Goal: Task Accomplishment & Management: Complete application form

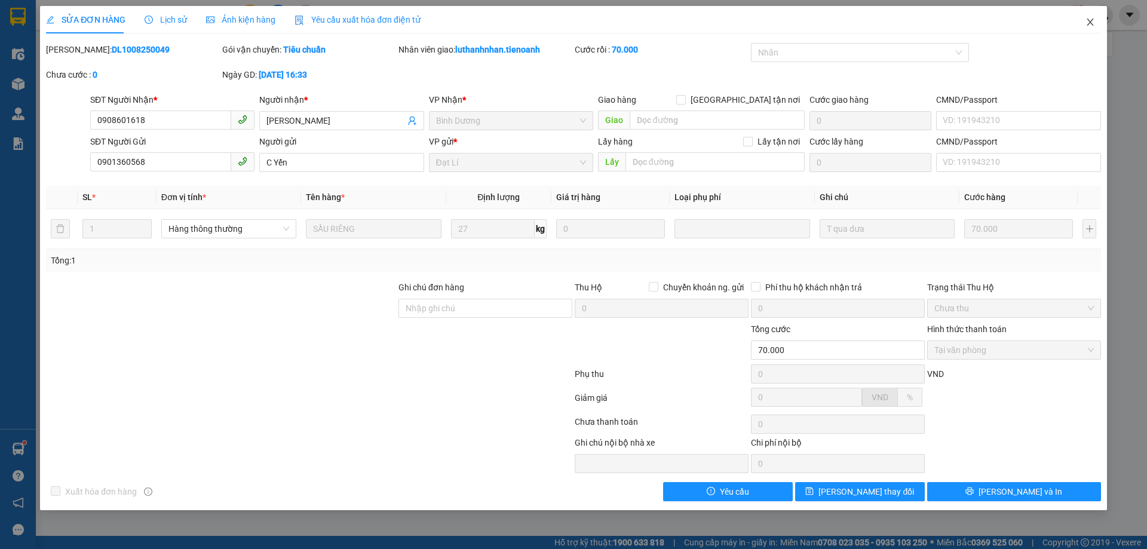
click at [1094, 23] on icon "close" at bounding box center [1091, 22] width 10 height 10
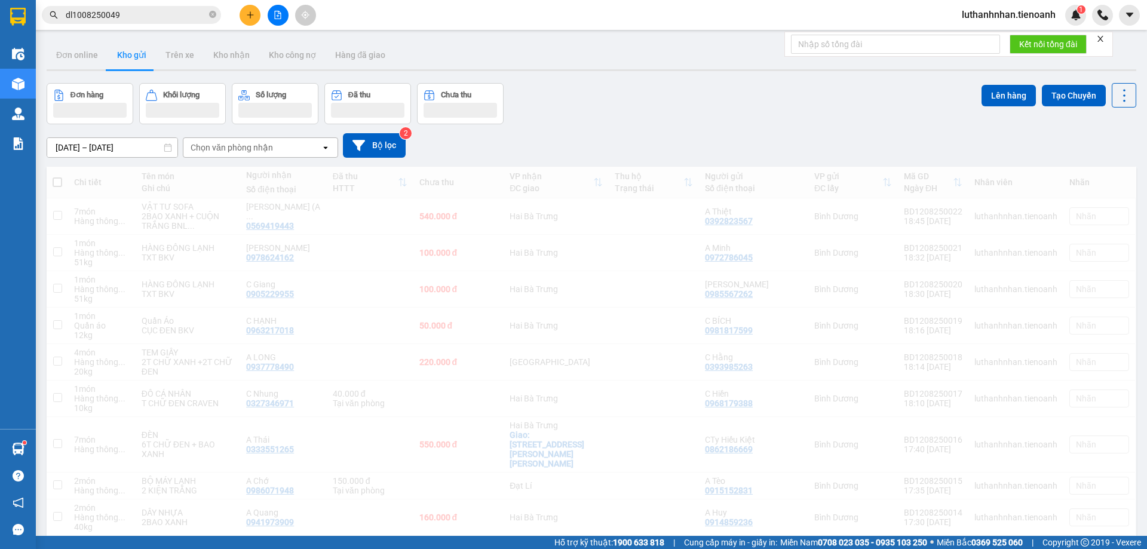
click at [254, 19] on button at bounding box center [250, 15] width 21 height 21
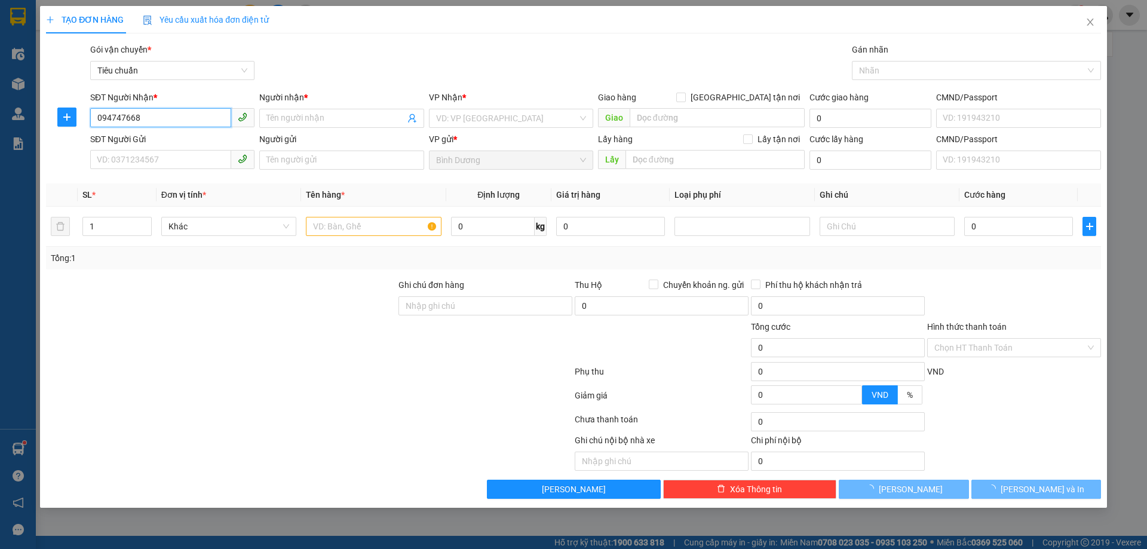
type input "0947476688"
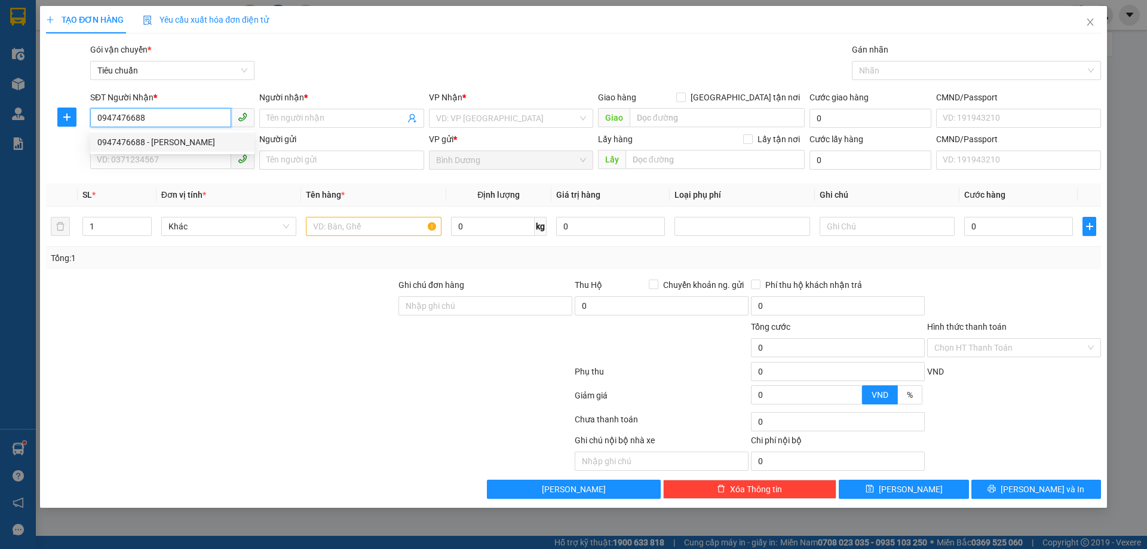
click at [162, 140] on div "0947476688 - [PERSON_NAME]" at bounding box center [172, 142] width 150 height 13
type input "[PERSON_NAME]"
type input "50.000"
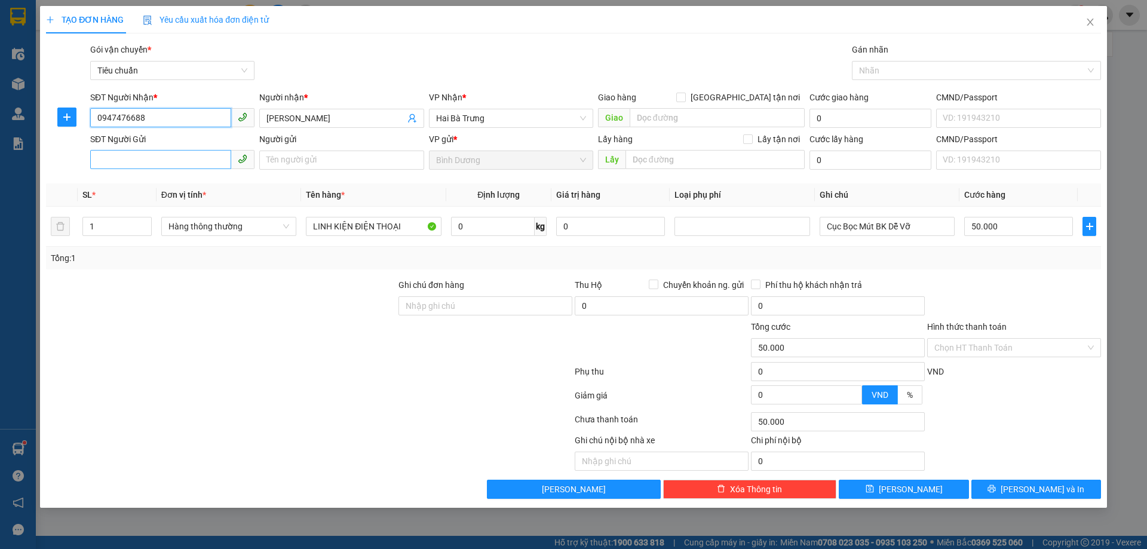
type input "0947476688"
click at [163, 157] on input "SĐT Người Gửi" at bounding box center [160, 159] width 141 height 19
click at [167, 201] on div "0789305678 - A Niệm" at bounding box center [172, 203] width 150 height 13
type input "0789305678"
type input "A Niệm"
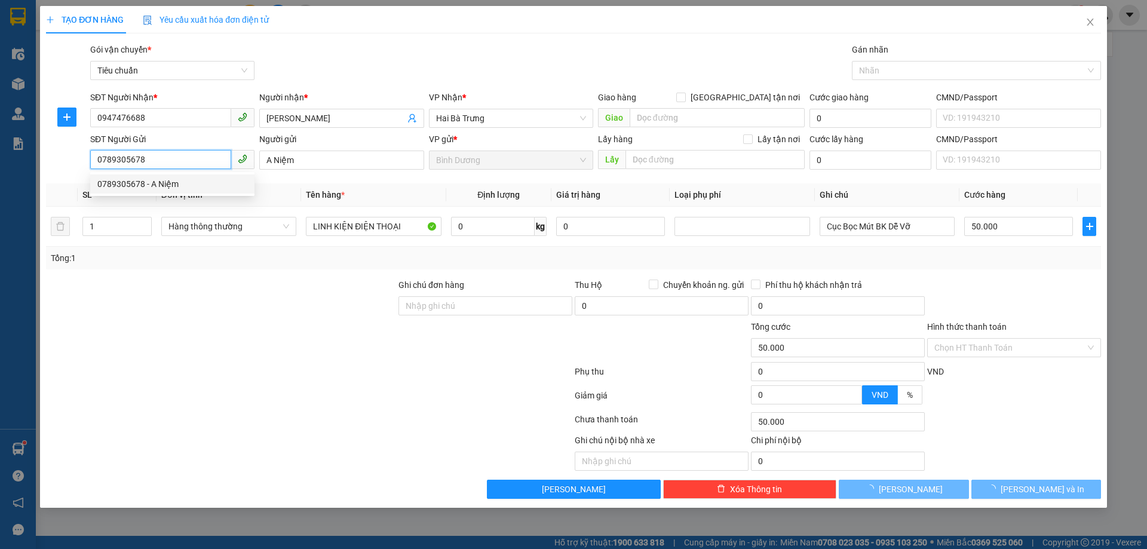
type input "40.000"
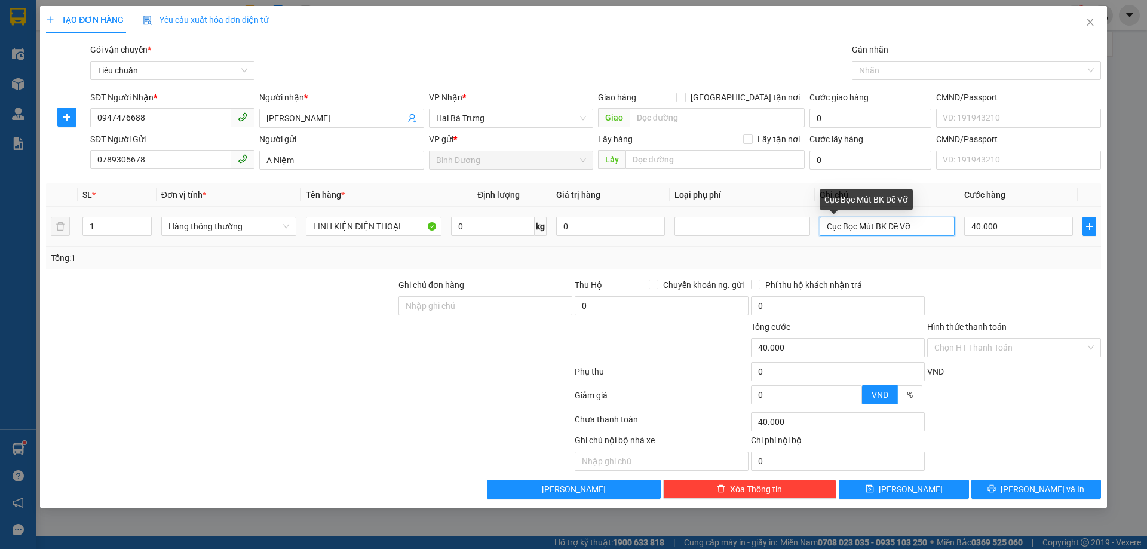
click at [844, 228] on input "Cục Bọc Mút BK Dễ Vỡ" at bounding box center [887, 226] width 135 height 19
click at [896, 226] on input "CỤC BỌC MÚT NÔT BKV BKDV" at bounding box center [887, 226] width 135 height 19
click at [902, 227] on input "CỤC BỌC MÚT NÔT BKV BKDV" at bounding box center [887, 226] width 135 height 19
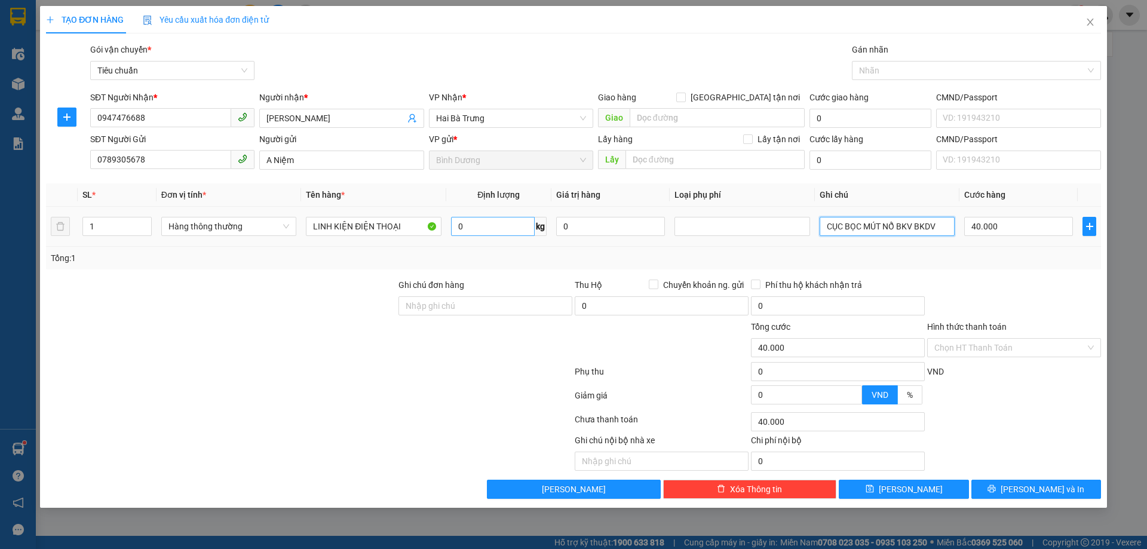
type input "CỤC BỌC MÚT NỔ BKV BKDV"
click at [492, 231] on input "0" at bounding box center [493, 226] width 84 height 19
type input "16"
click at [602, 259] on div "Tổng: 1" at bounding box center [574, 258] width 1046 height 13
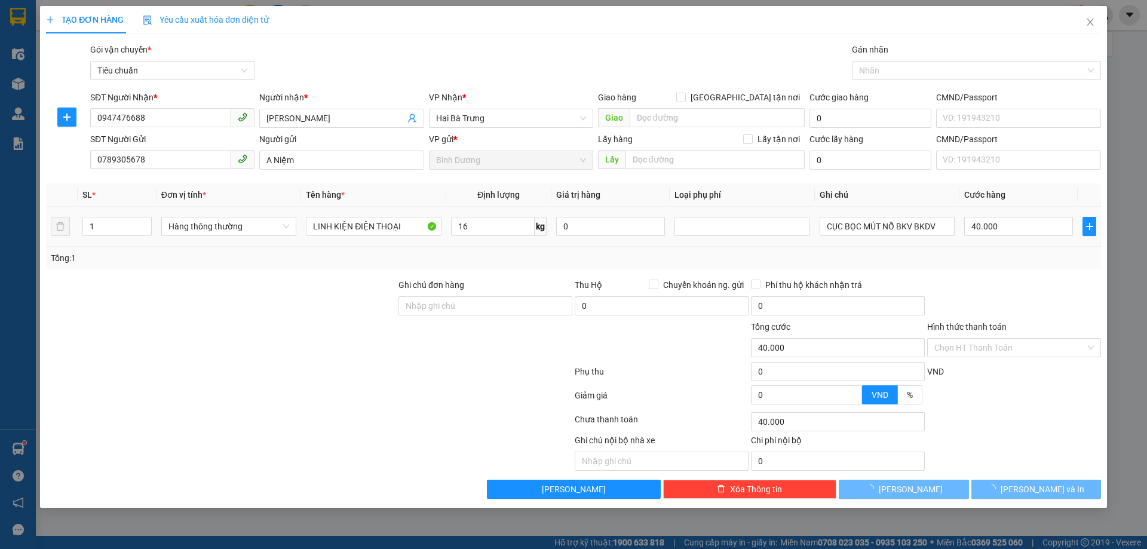
type input "55.000"
click at [993, 229] on input "55.000" at bounding box center [1019, 226] width 109 height 19
type input "6"
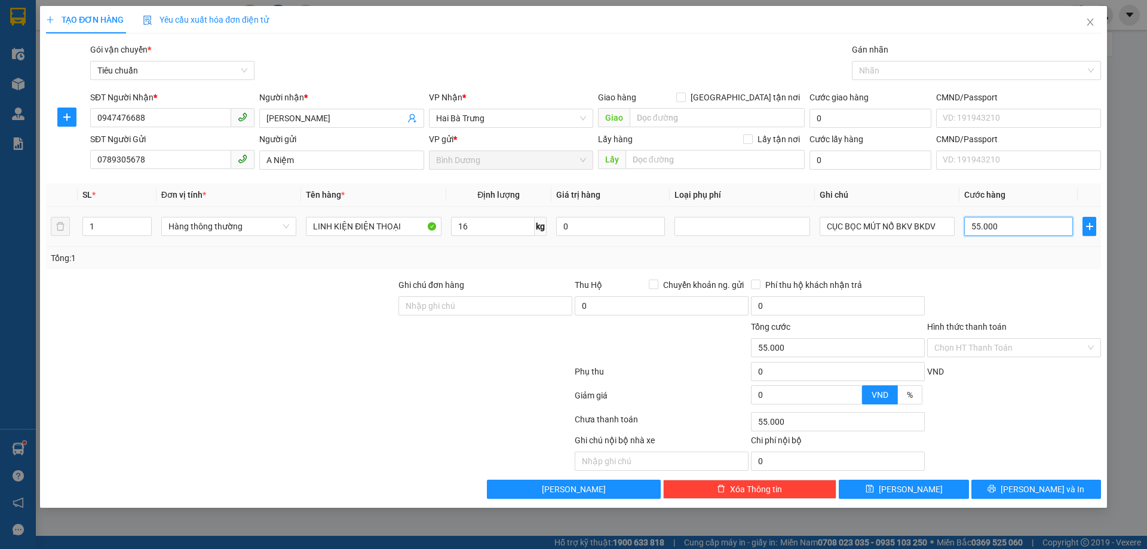
type input "6"
type input "60"
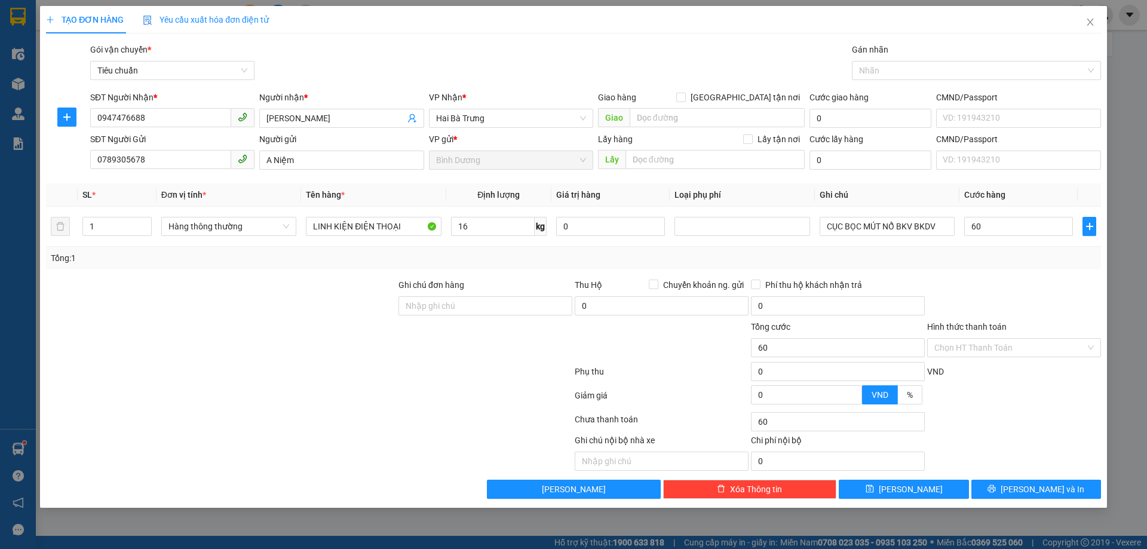
type input "60.000"
click at [1014, 256] on div "Tổng: 1" at bounding box center [574, 258] width 1046 height 13
click at [1056, 489] on span "[PERSON_NAME] và In" at bounding box center [1043, 489] width 84 height 13
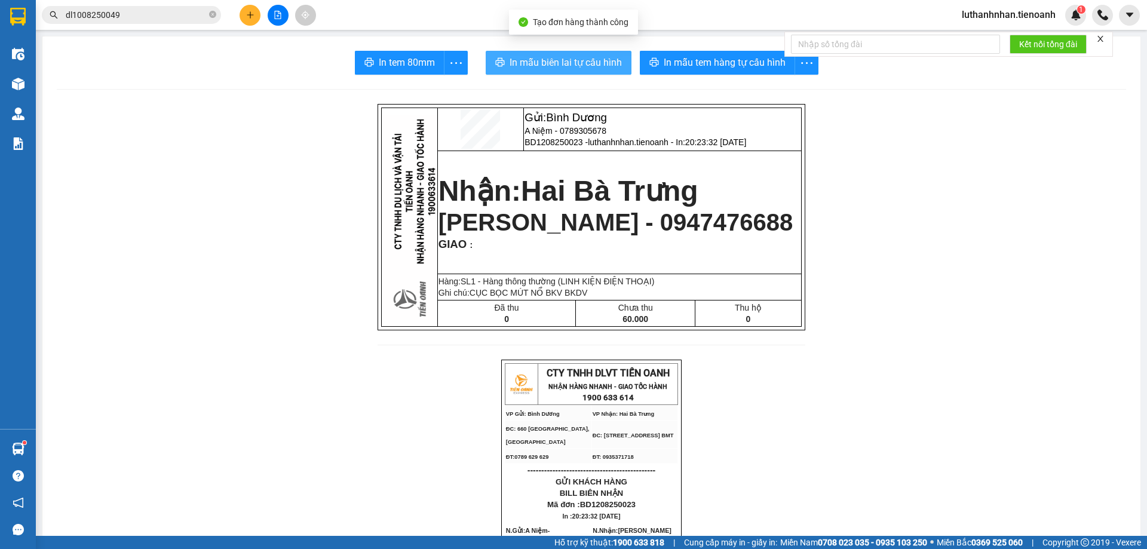
click at [567, 59] on span "In mẫu biên lai tự cấu hình" at bounding box center [566, 62] width 112 height 15
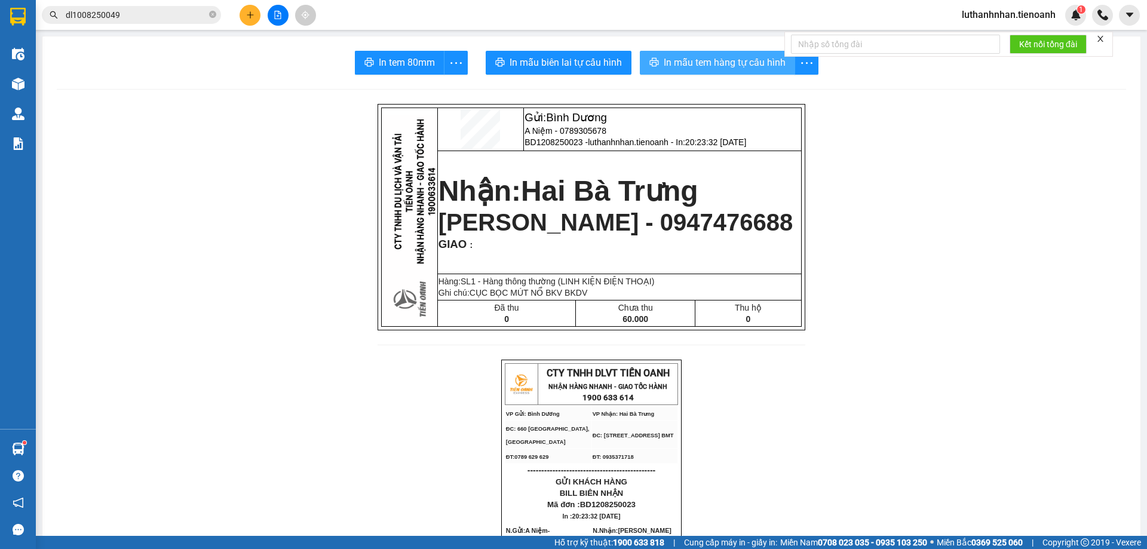
click at [722, 53] on button "In mẫu tem hàng tự cấu hình" at bounding box center [717, 63] width 155 height 24
click at [729, 65] on span "In mẫu tem hàng tự cấu hình" at bounding box center [725, 62] width 122 height 15
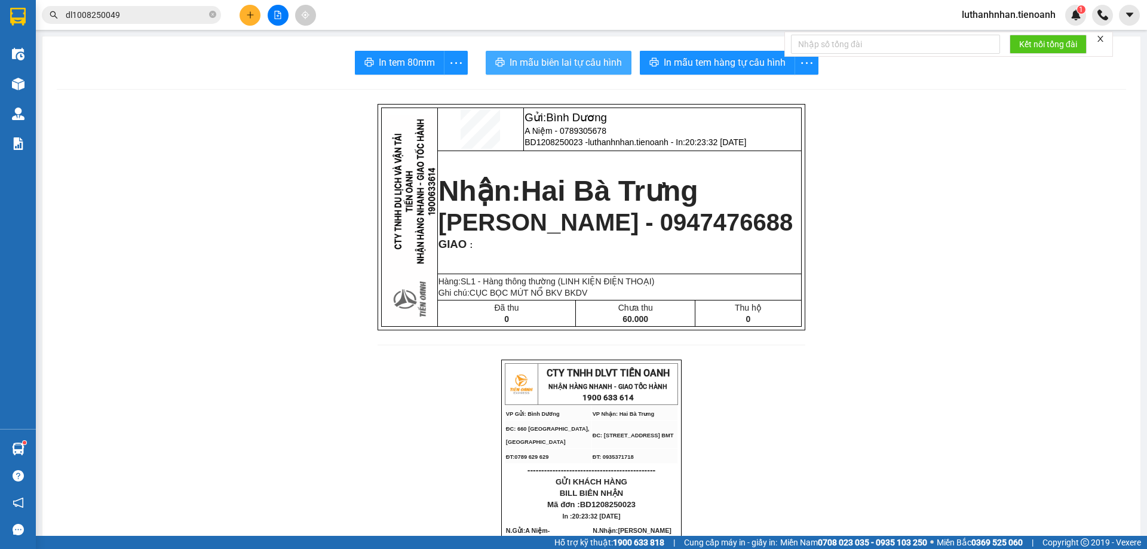
click at [570, 70] on span "In mẫu biên lai tự cấu hình" at bounding box center [566, 62] width 112 height 15
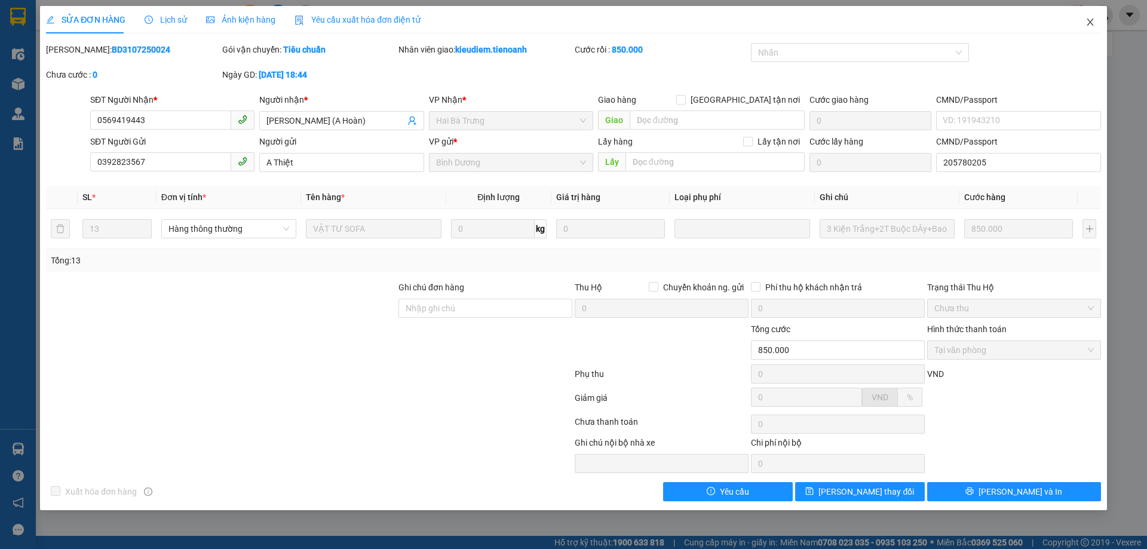
click at [1086, 23] on icon "close" at bounding box center [1091, 22] width 10 height 10
